Goal: Information Seeking & Learning: Learn about a topic

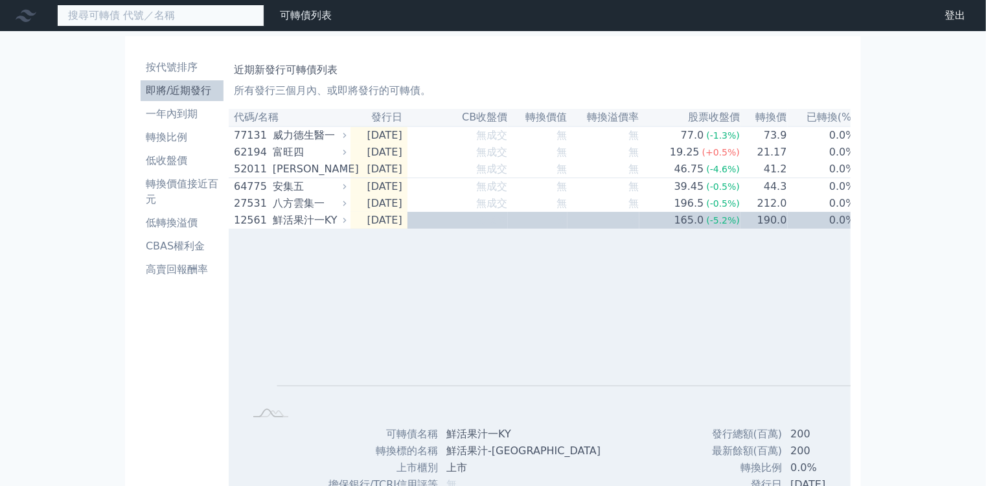
click at [137, 16] on input at bounding box center [160, 16] width 207 height 22
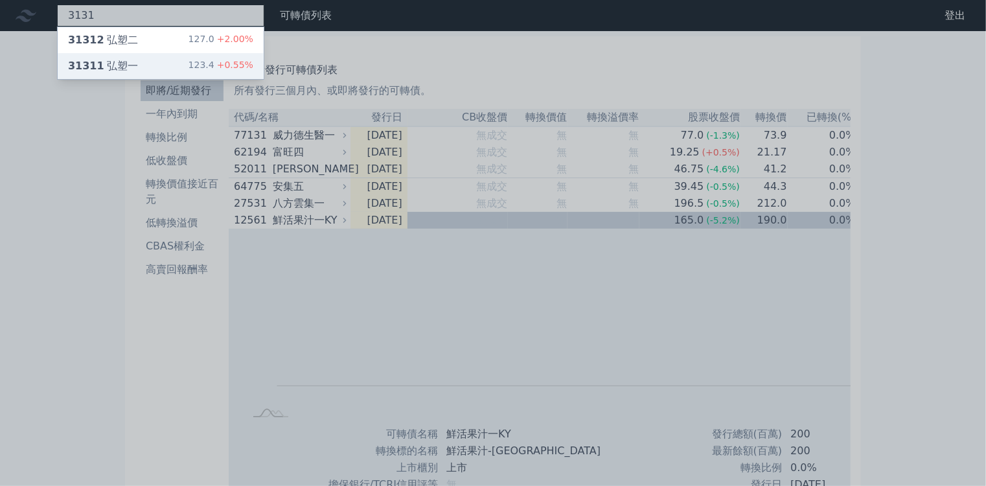
type input "3131"
click at [91, 58] on div "31311 弘塑一" at bounding box center [103, 66] width 70 height 16
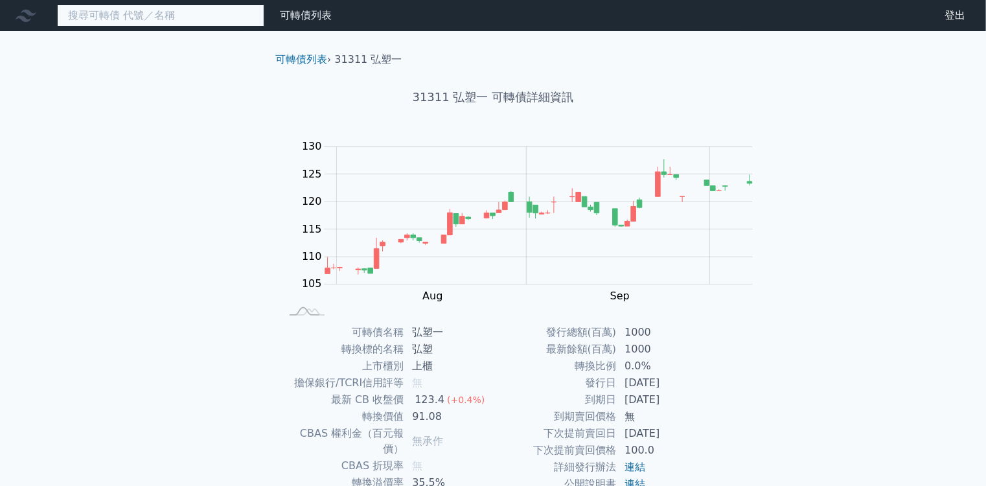
click at [133, 18] on input at bounding box center [160, 16] width 207 height 22
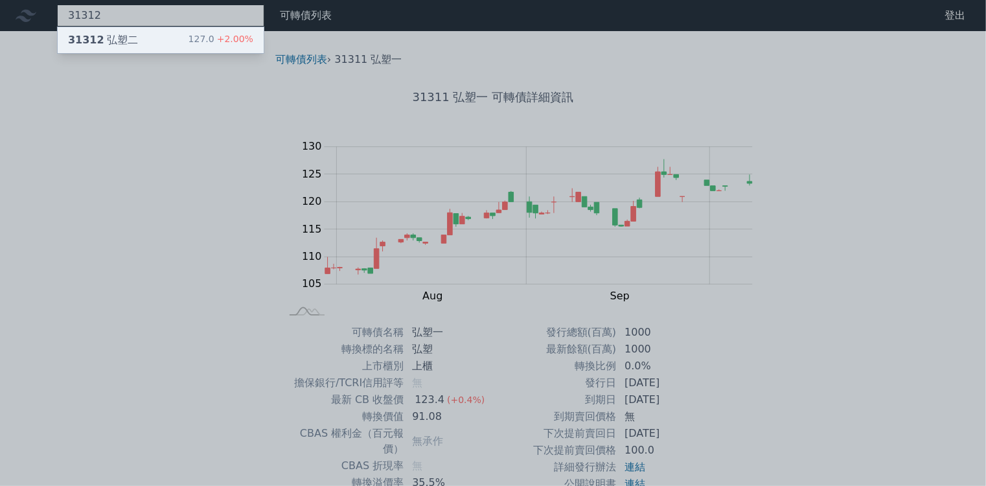
type input "31312"
click at [112, 36] on div "31312 弘塑二 127.0 +2.00%" at bounding box center [161, 40] width 206 height 26
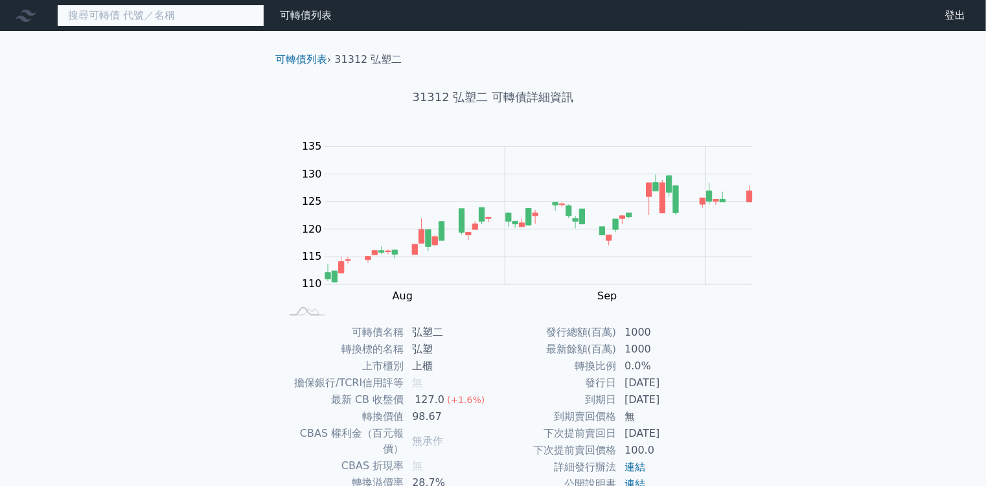
click at [159, 10] on input at bounding box center [160, 16] width 207 height 22
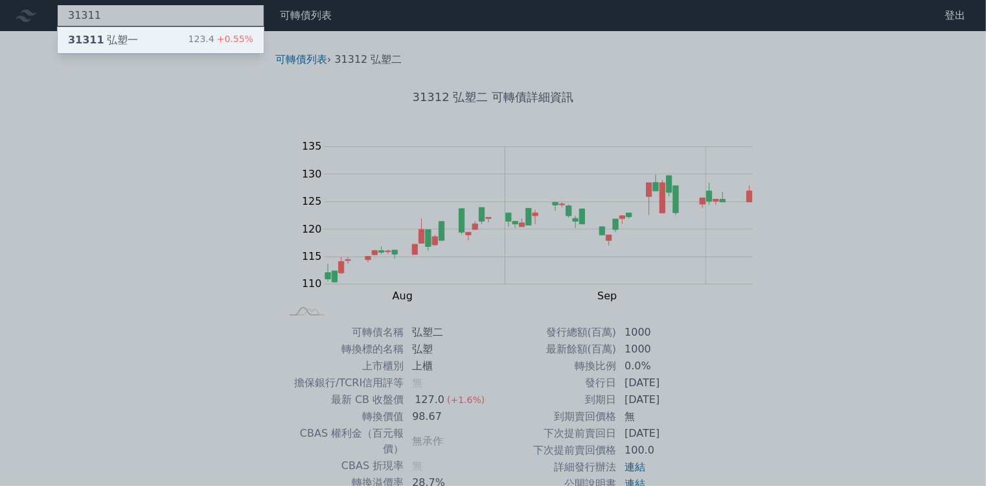
type input "31311"
click at [189, 36] on div "123.4 +0.55%" at bounding box center [221, 40] width 65 height 16
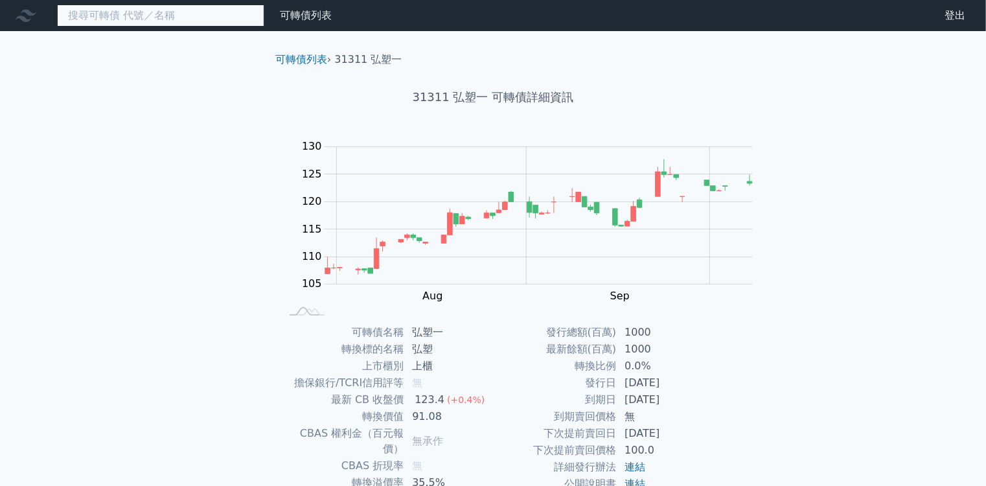
drag, startPoint x: 146, startPoint y: 13, endPoint x: 357, endPoint y: 35, distance: 212.4
click at [145, 13] on input at bounding box center [160, 16] width 207 height 22
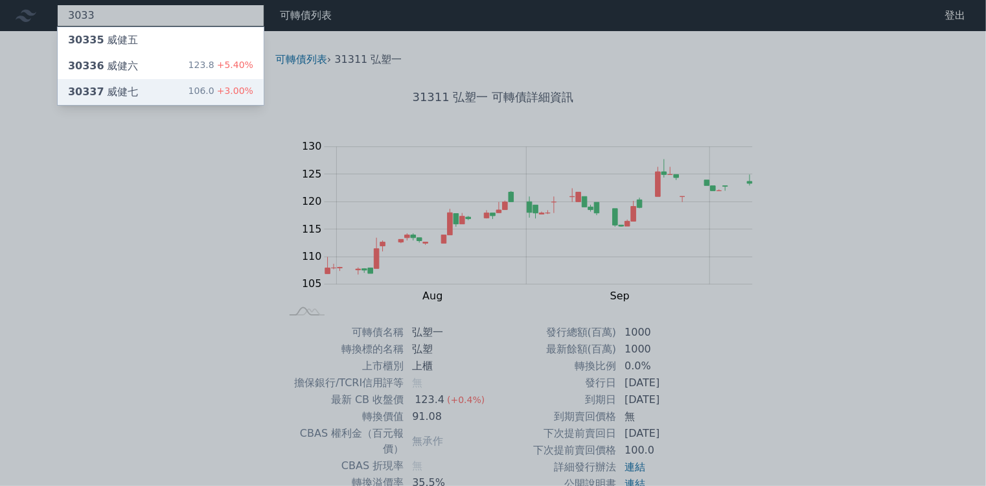
type input "3033"
click at [117, 84] on div "30337 威健七 106.0 +3.00%" at bounding box center [161, 92] width 206 height 26
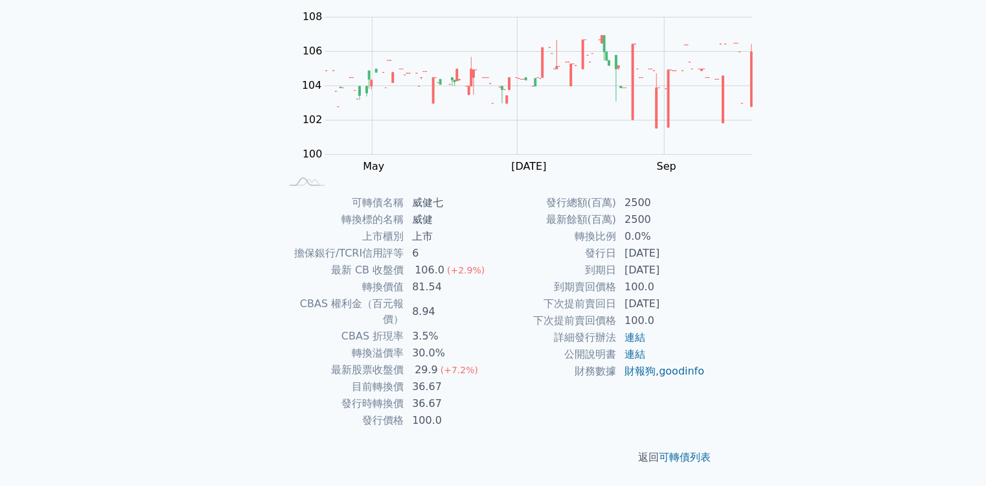
scroll to position [244, 0]
click at [659, 377] on link "goodinfo" at bounding box center [681, 371] width 45 height 12
click at [625, 377] on link "財報狗" at bounding box center [640, 371] width 31 height 12
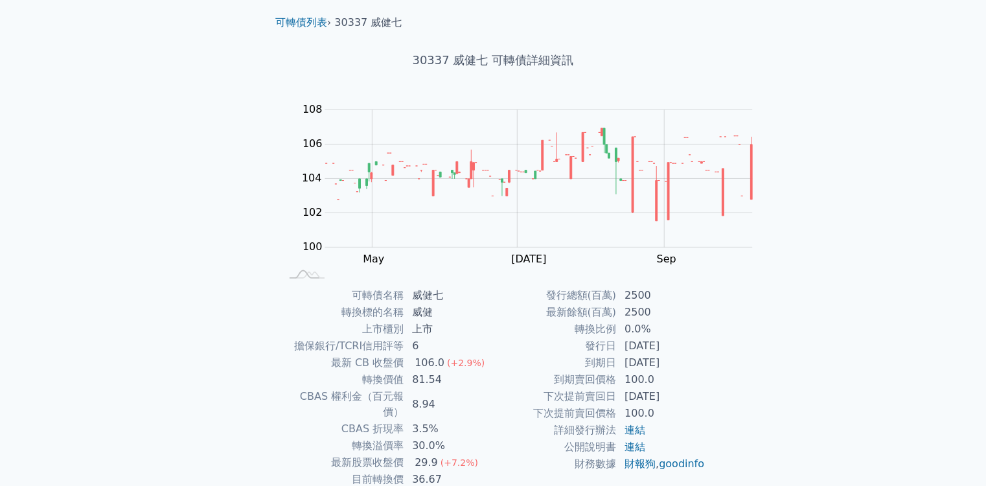
scroll to position [36, 0]
